Goal: Navigation & Orientation: Understand site structure

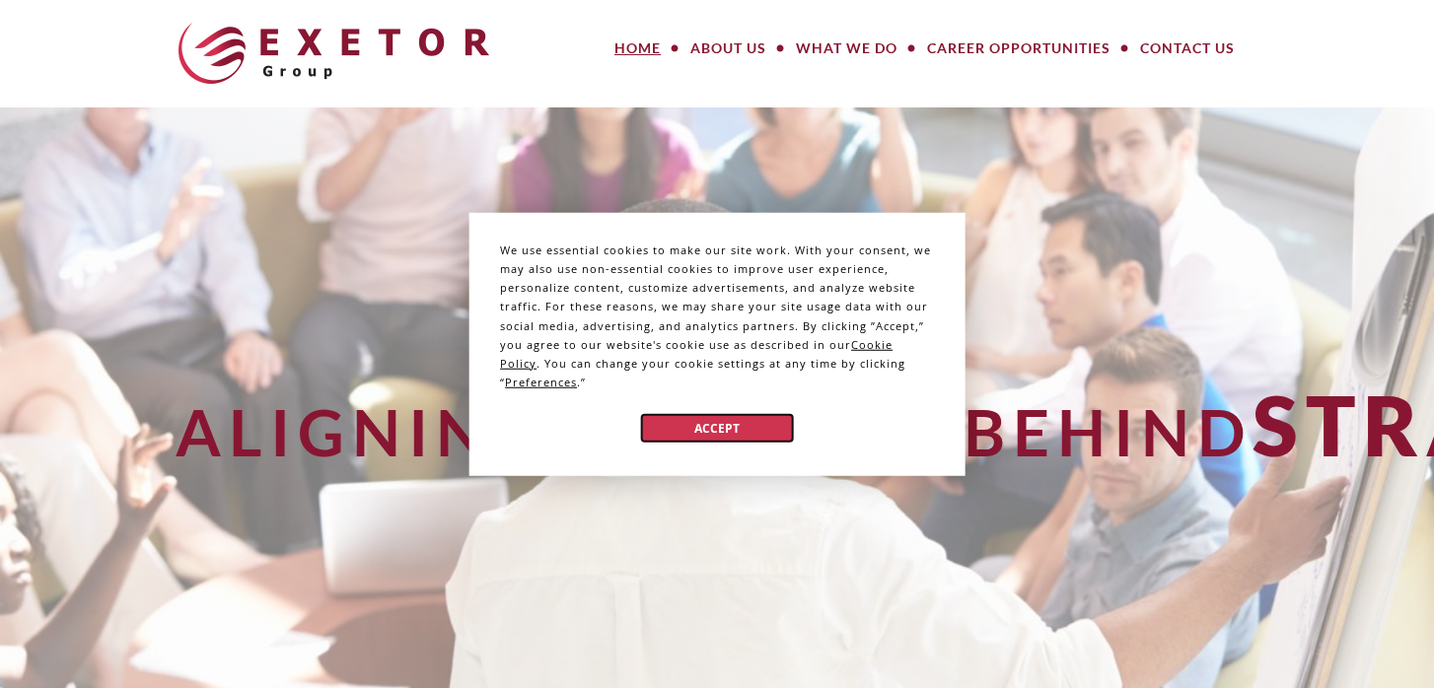
click at [738, 426] on button "Accept" at bounding box center [717, 428] width 152 height 29
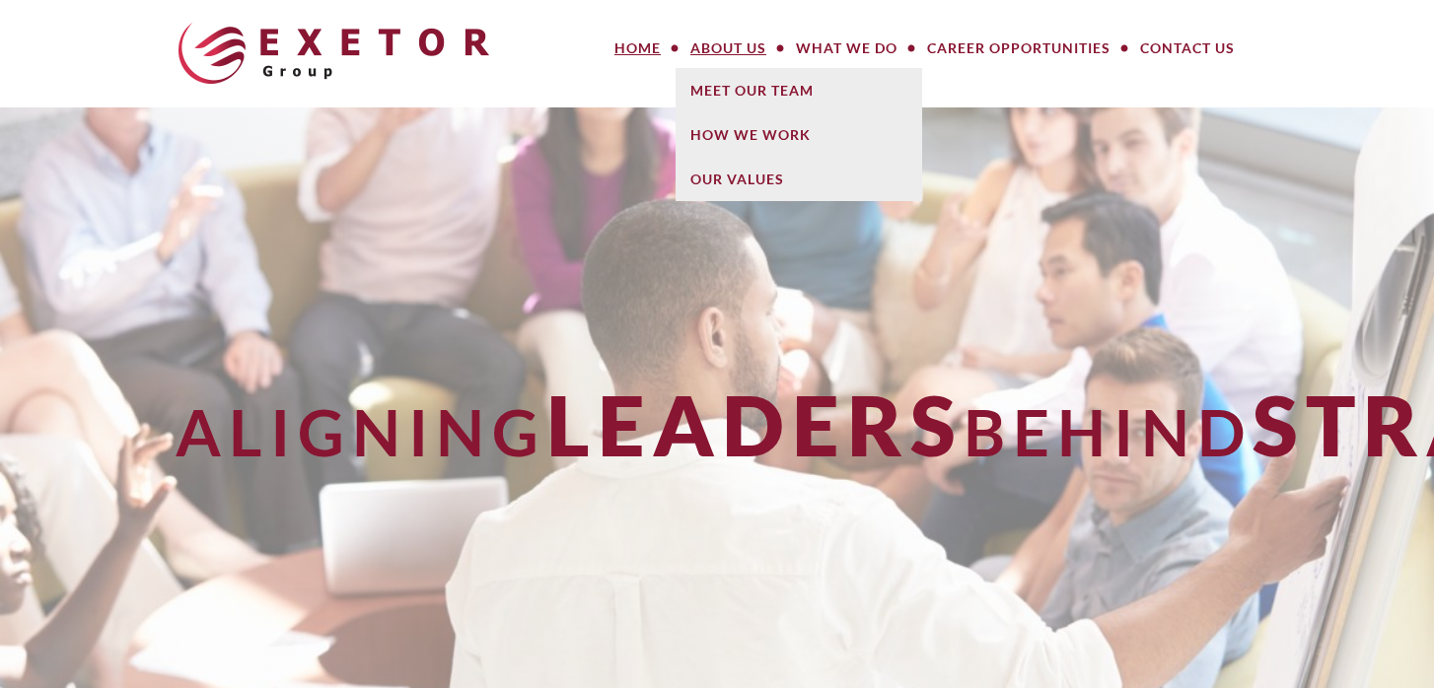
click at [742, 45] on link "About Us" at bounding box center [728, 48] width 106 height 39
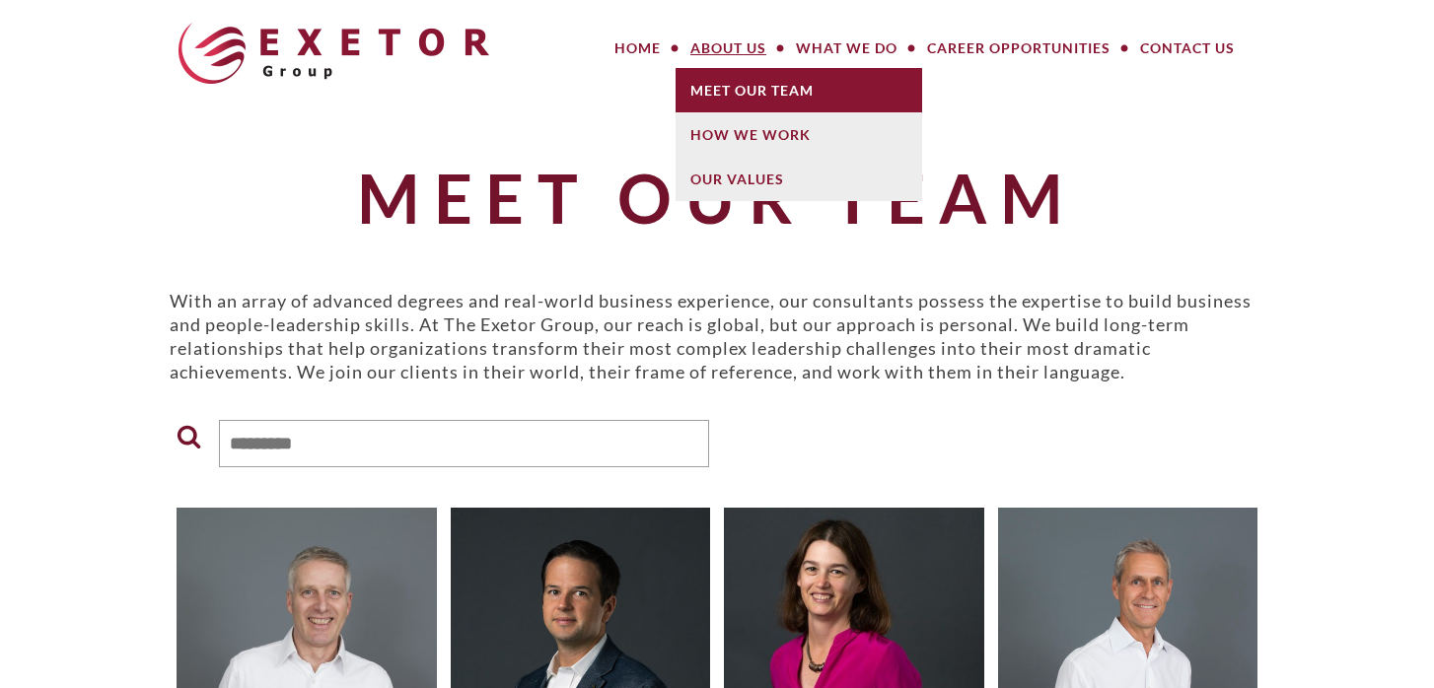
click at [744, 84] on link "Meet Our Team" at bounding box center [798, 90] width 247 height 44
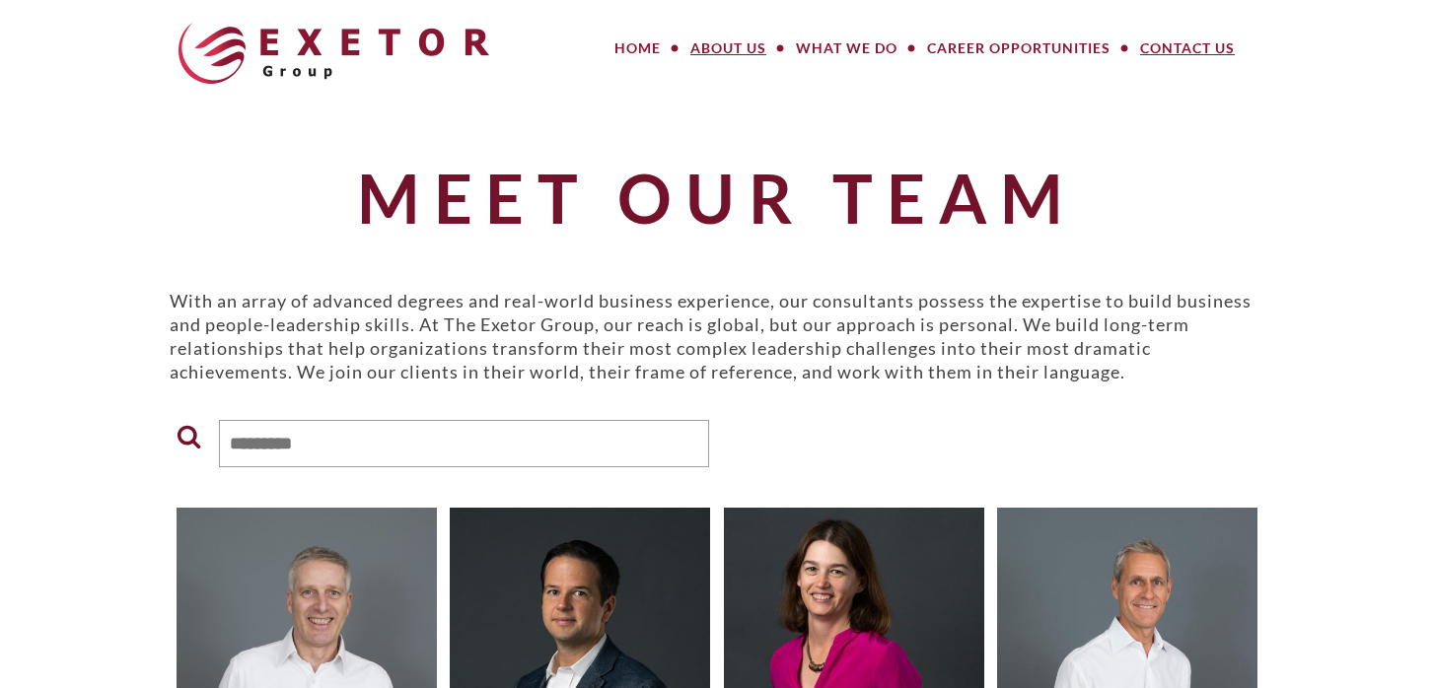
click at [1163, 47] on link "Contact Us" at bounding box center [1187, 48] width 124 height 39
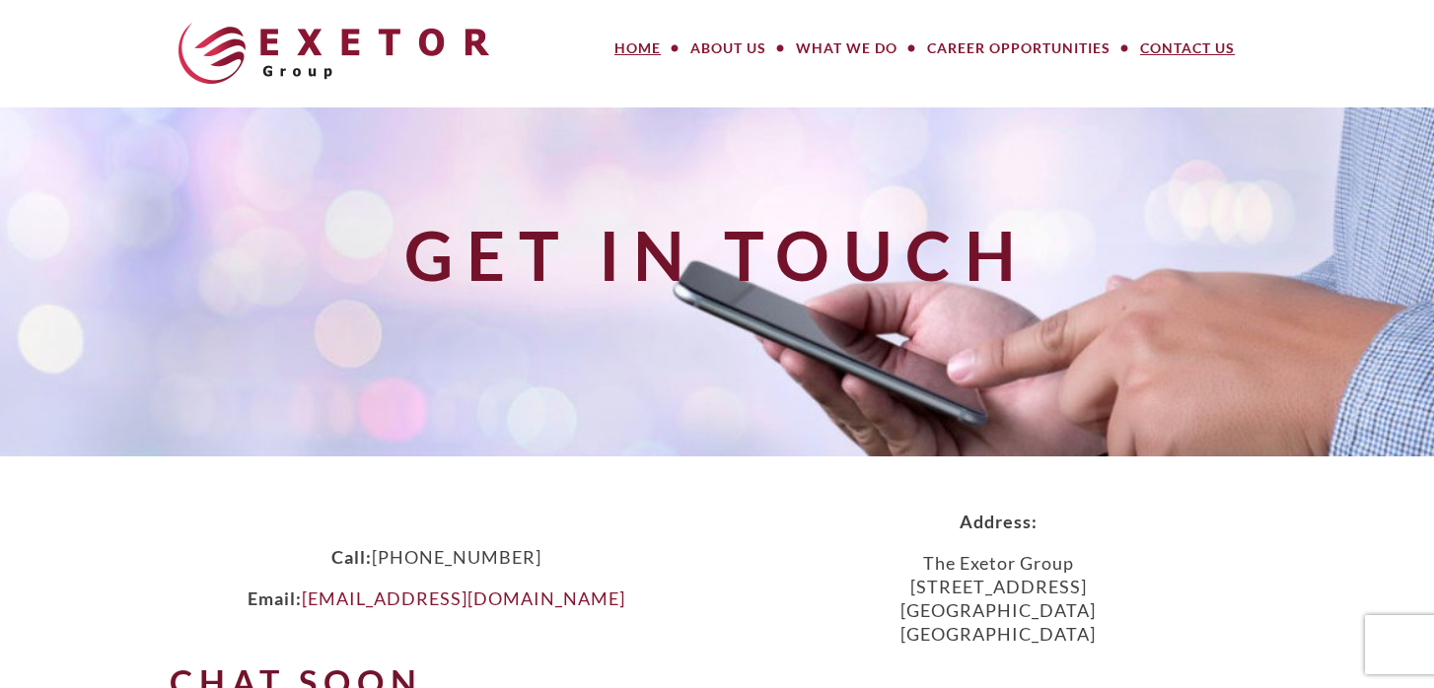
click at [646, 51] on link "Home" at bounding box center [638, 48] width 76 height 39
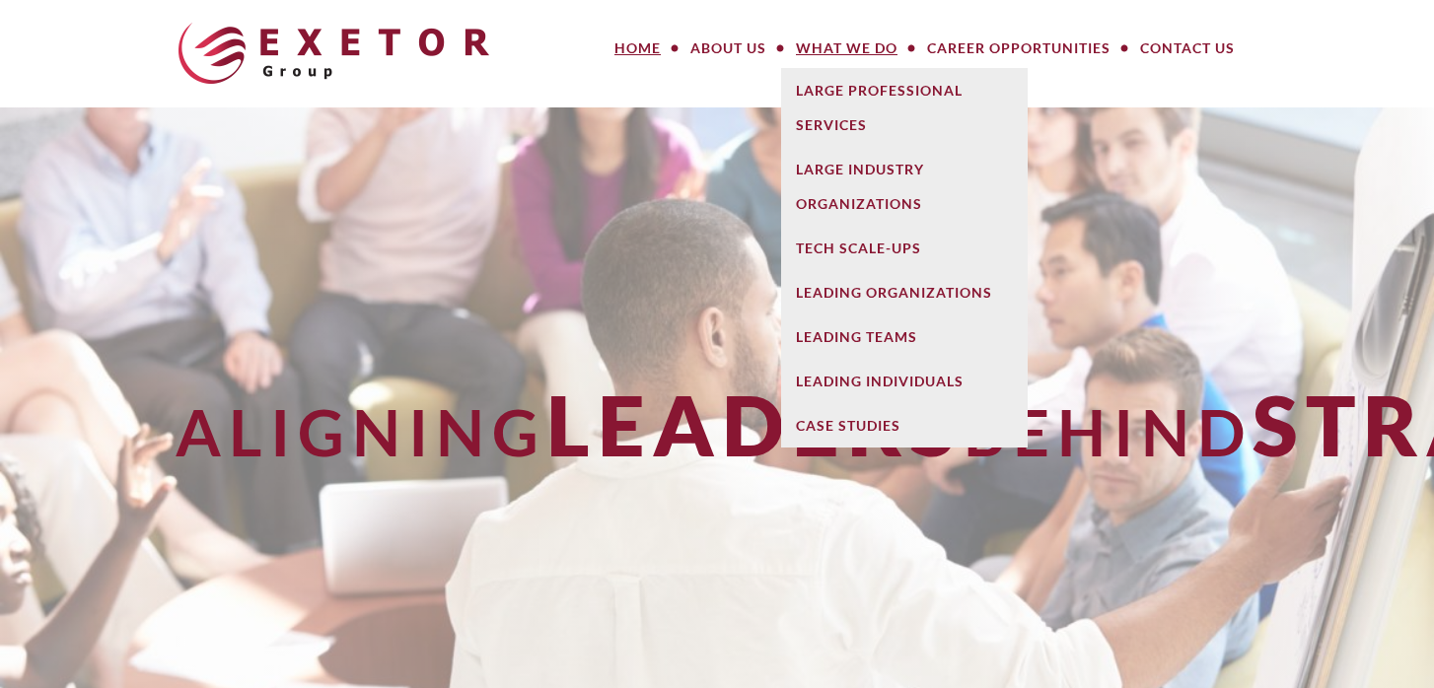
click at [819, 51] on link "What We Do" at bounding box center [846, 48] width 131 height 39
